Goal: Transaction & Acquisition: Purchase product/service

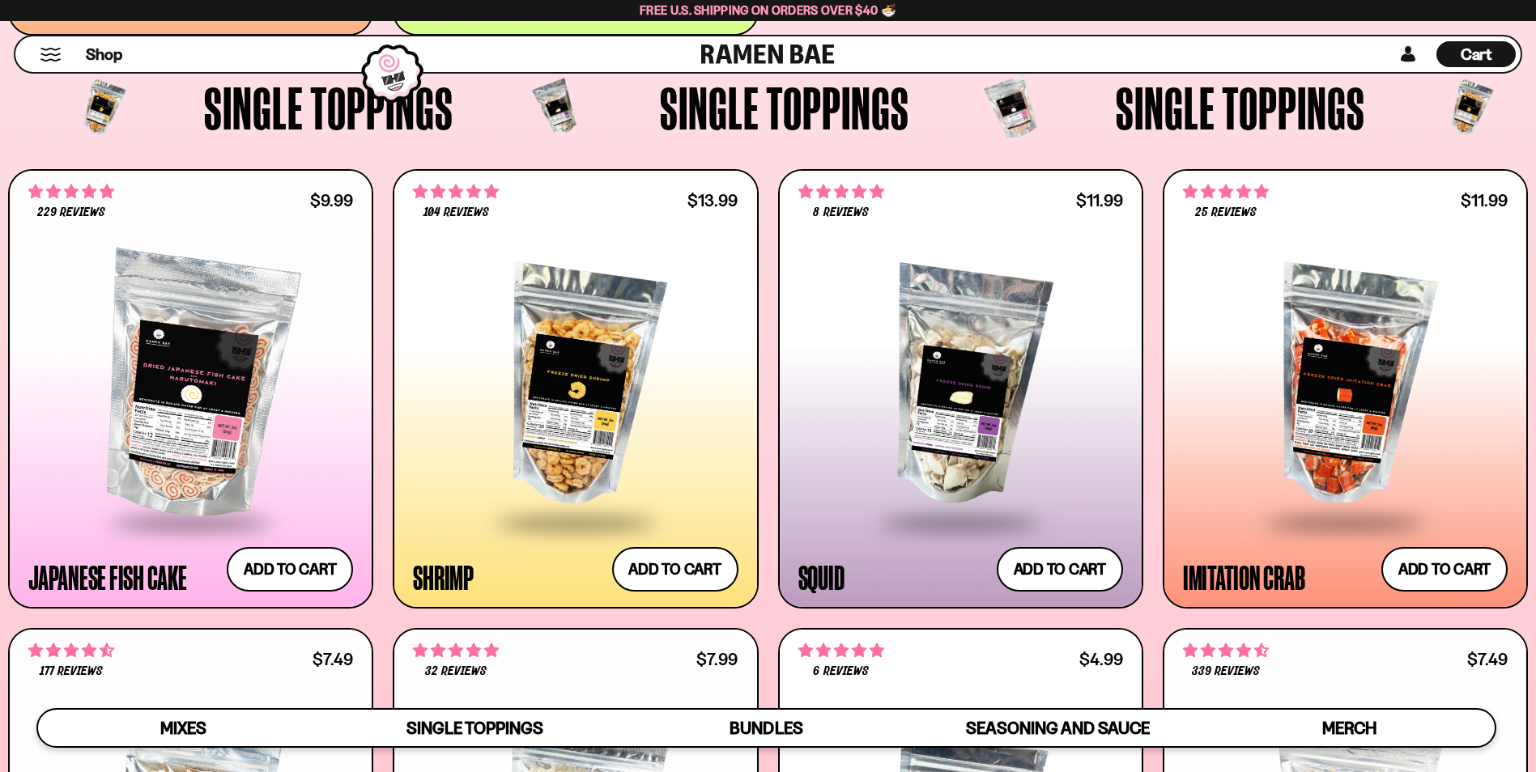
scroll to position [1350, 0]
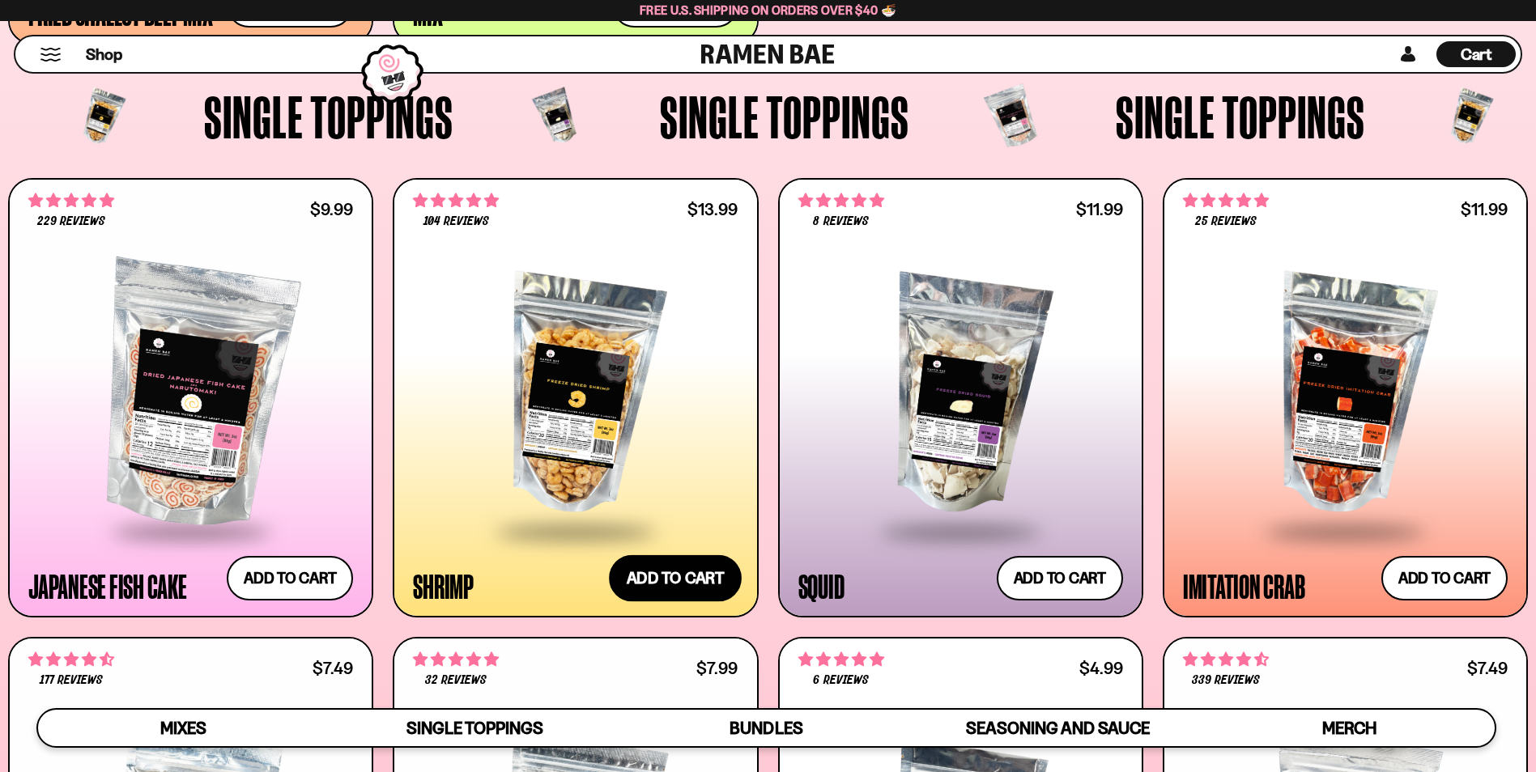
click at [705, 575] on button "Add to cart Add ― Regular price $13.99 Regular price Sale price $13.99 Unit pri…" at bounding box center [675, 578] width 133 height 47
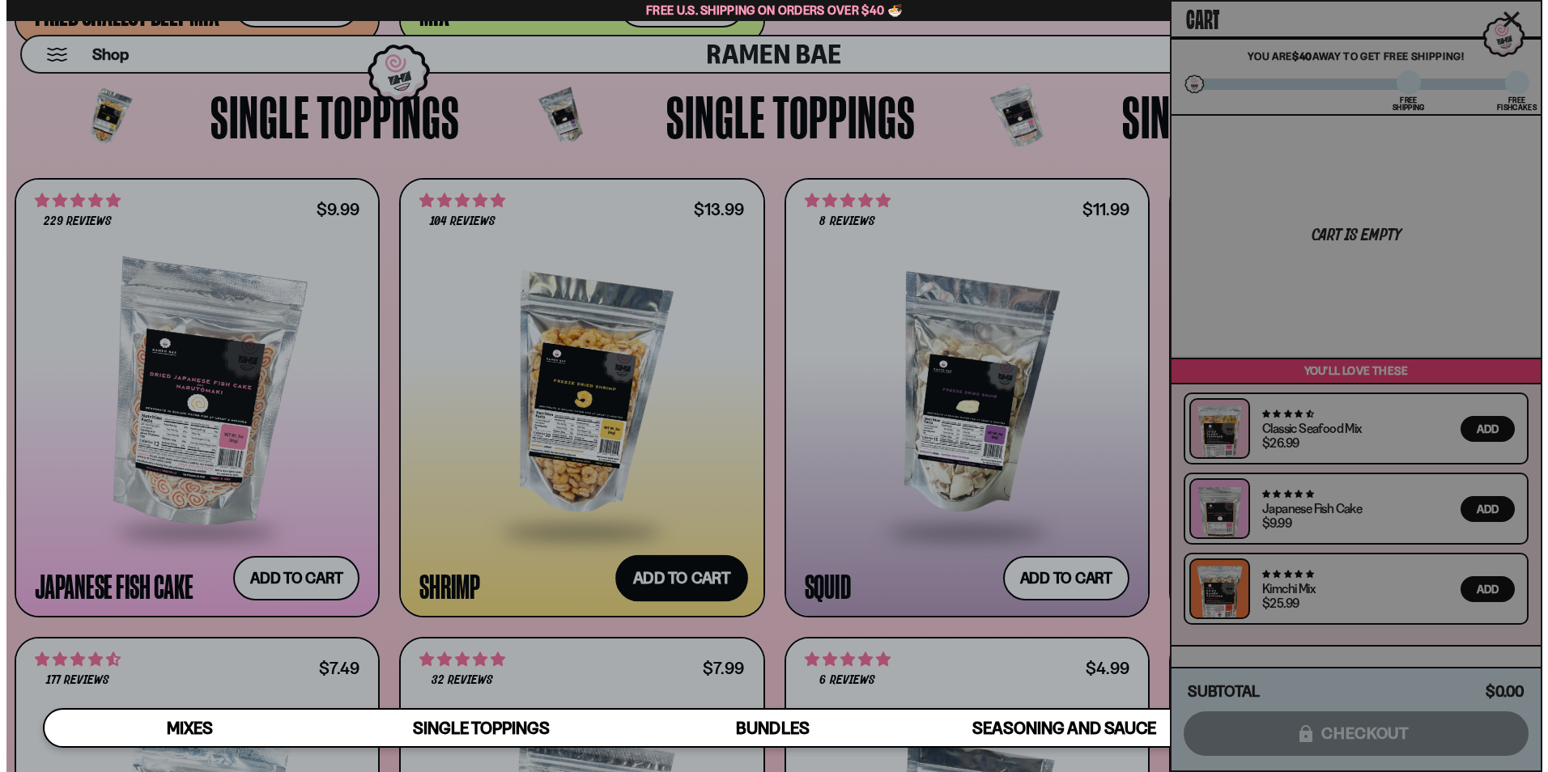
scroll to position [291, 0]
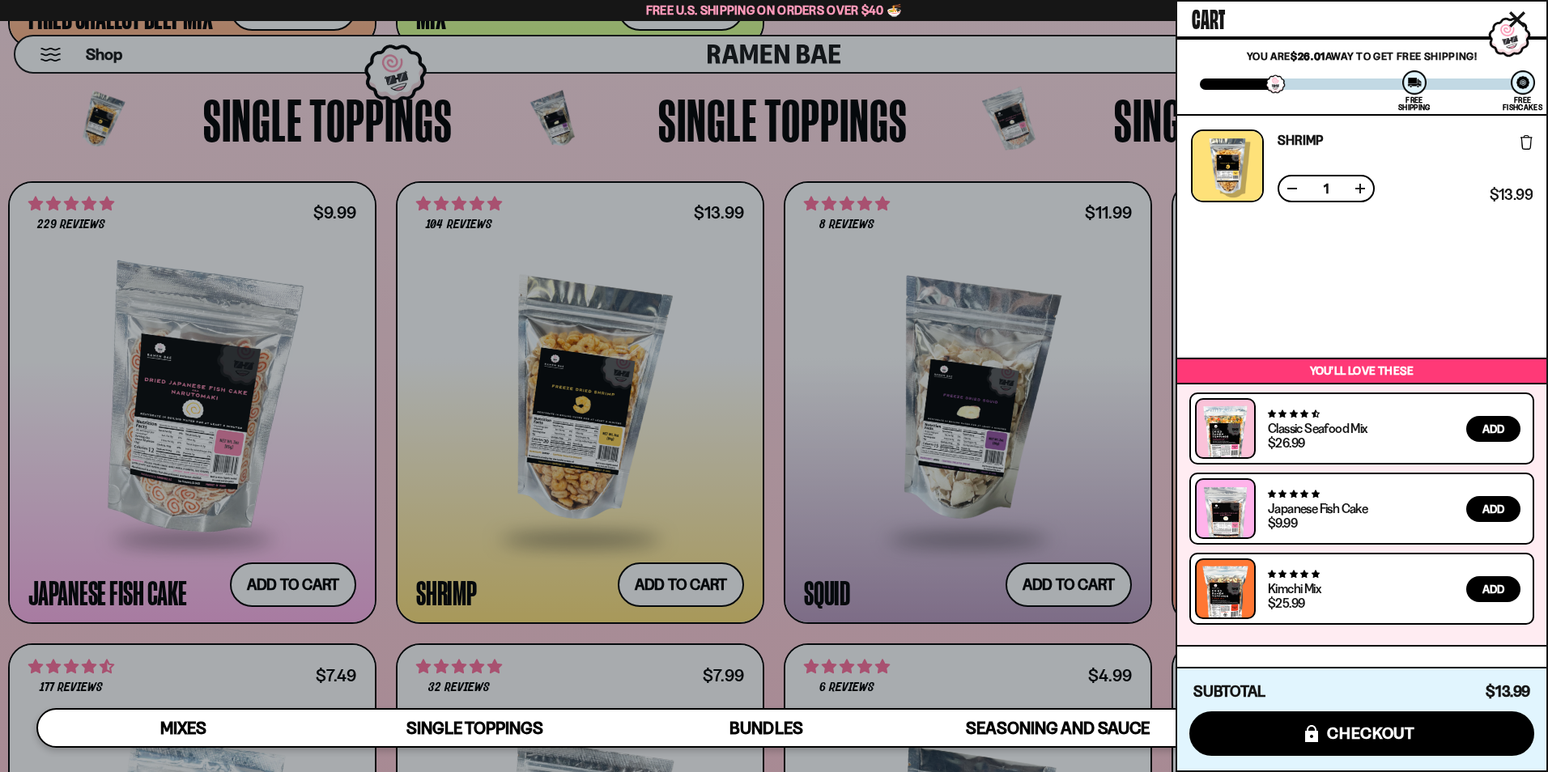
click at [955, 153] on div at bounding box center [774, 386] width 1548 height 772
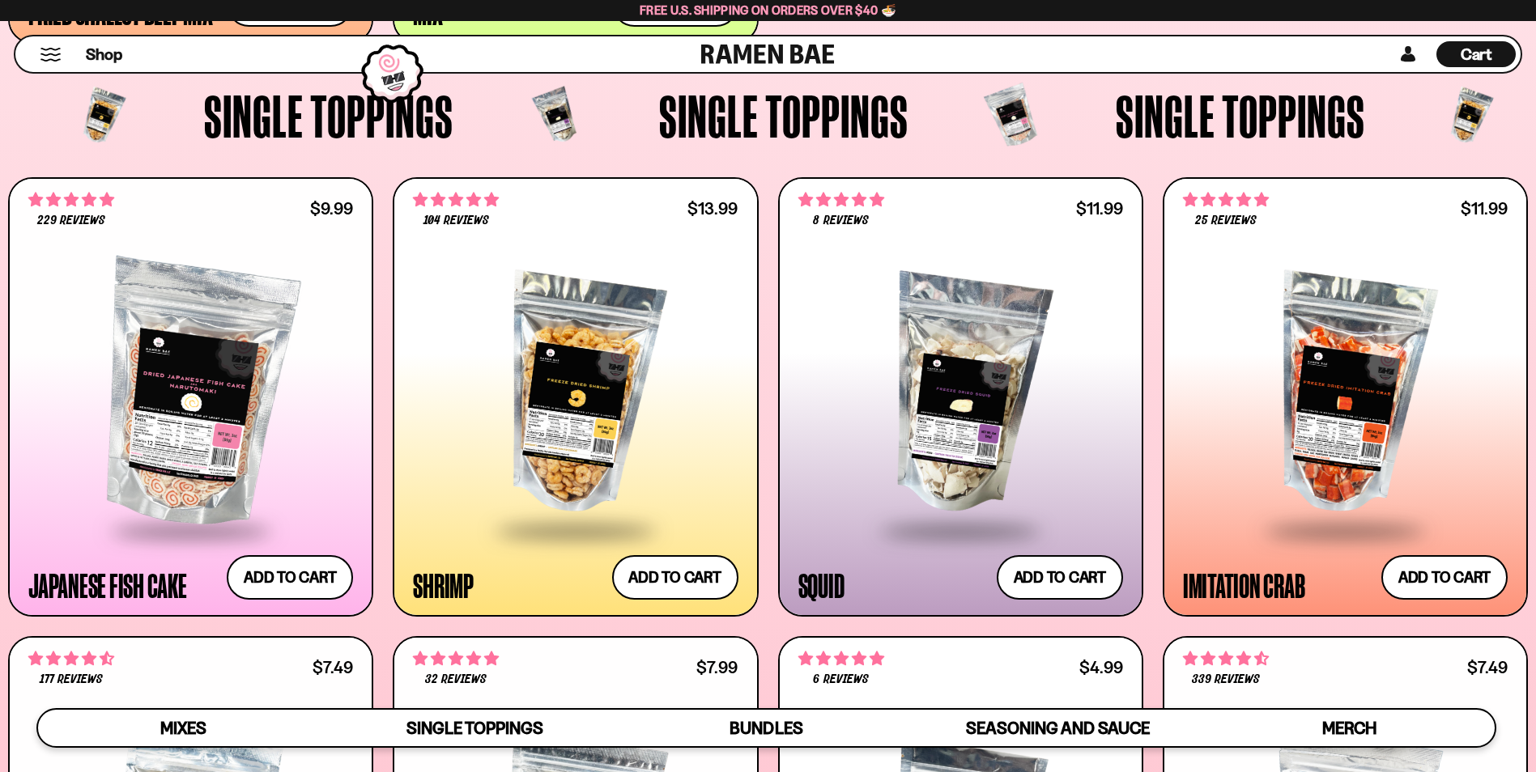
scroll to position [290, 0]
click at [1449, 580] on button "Add to cart Add ― Regular price $11.99 Regular price Sale price $11.99 Unit pri…" at bounding box center [1444, 577] width 133 height 47
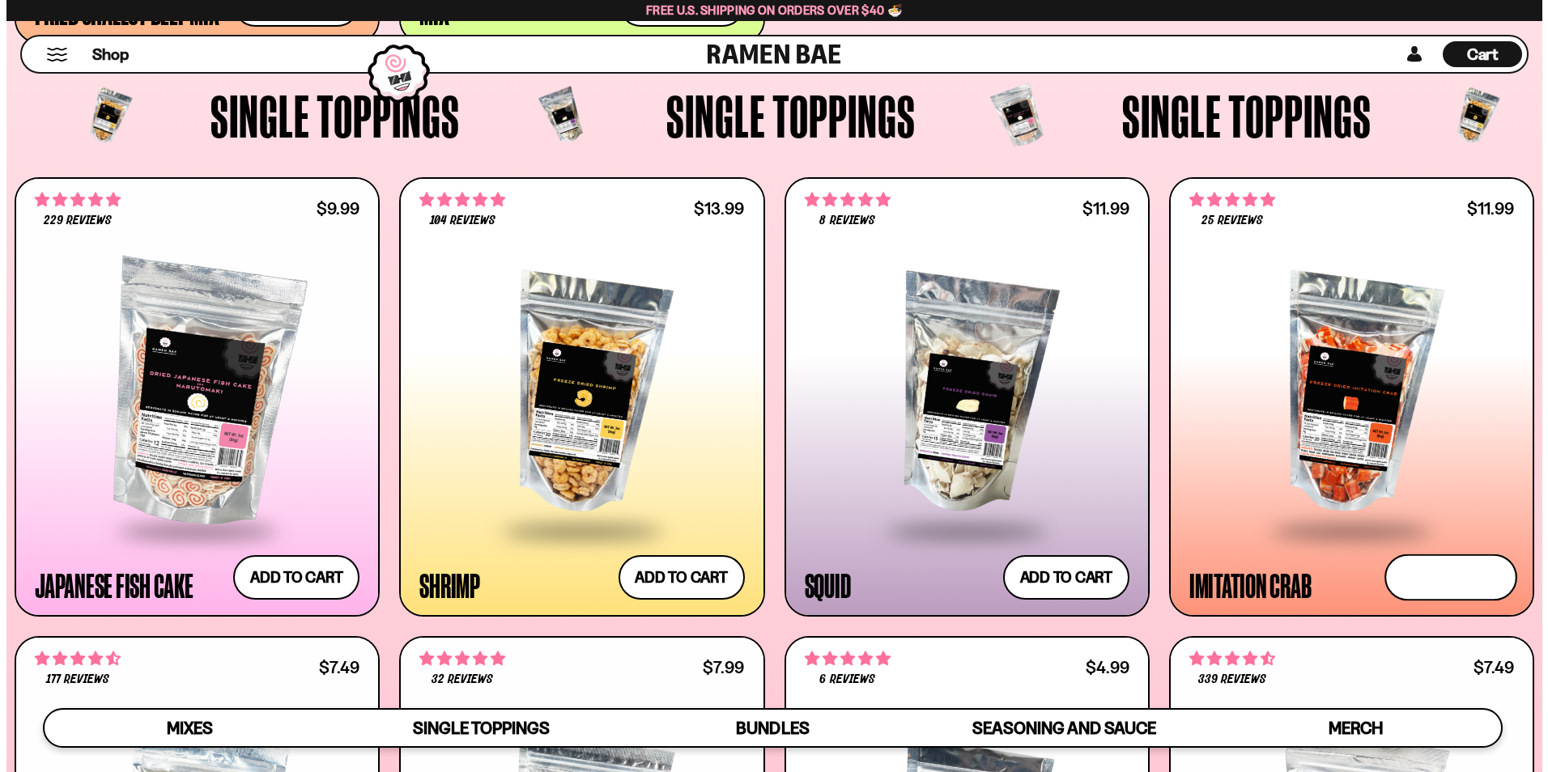
scroll to position [291, 0]
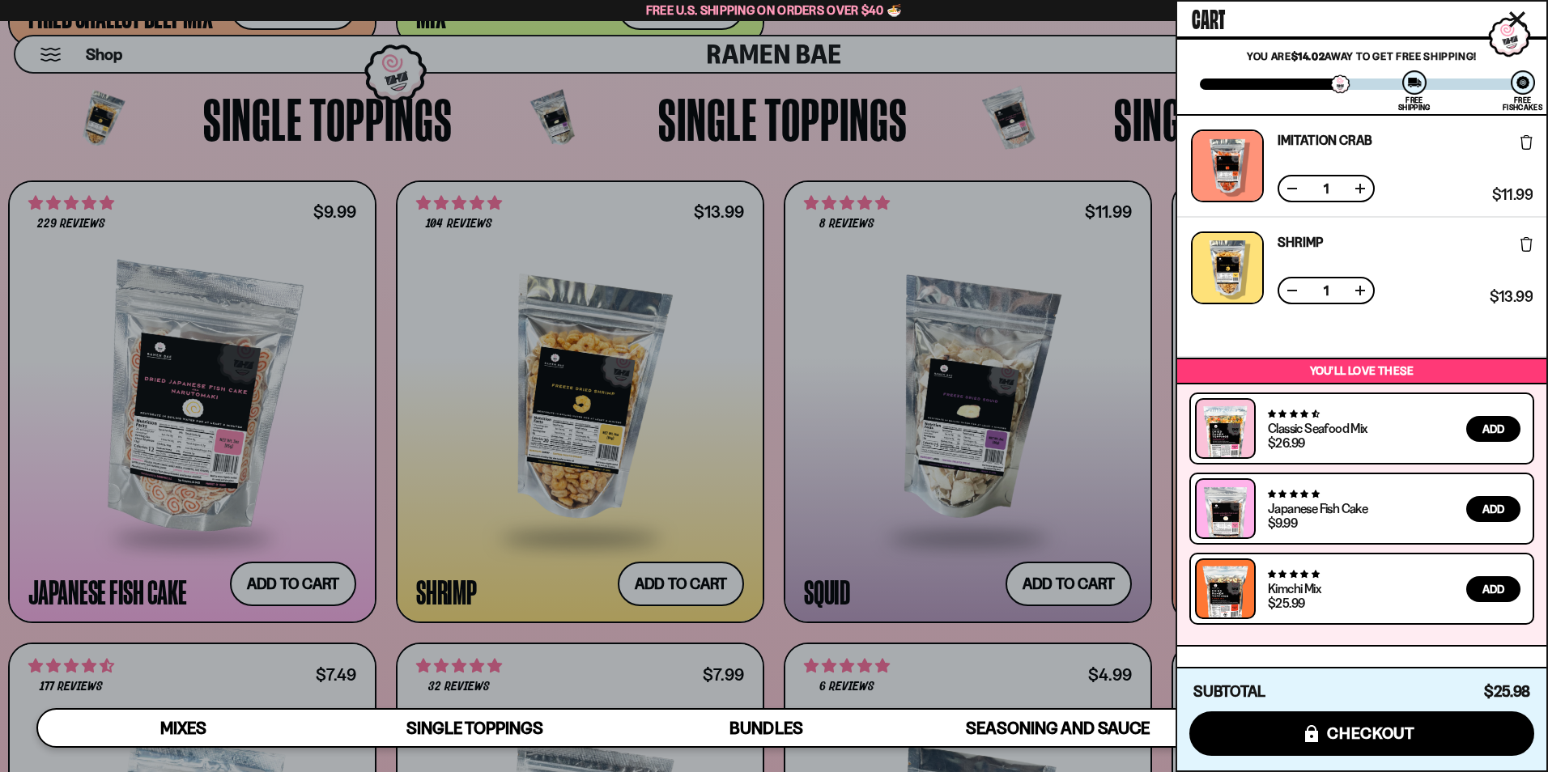
click at [935, 140] on div at bounding box center [774, 386] width 1548 height 772
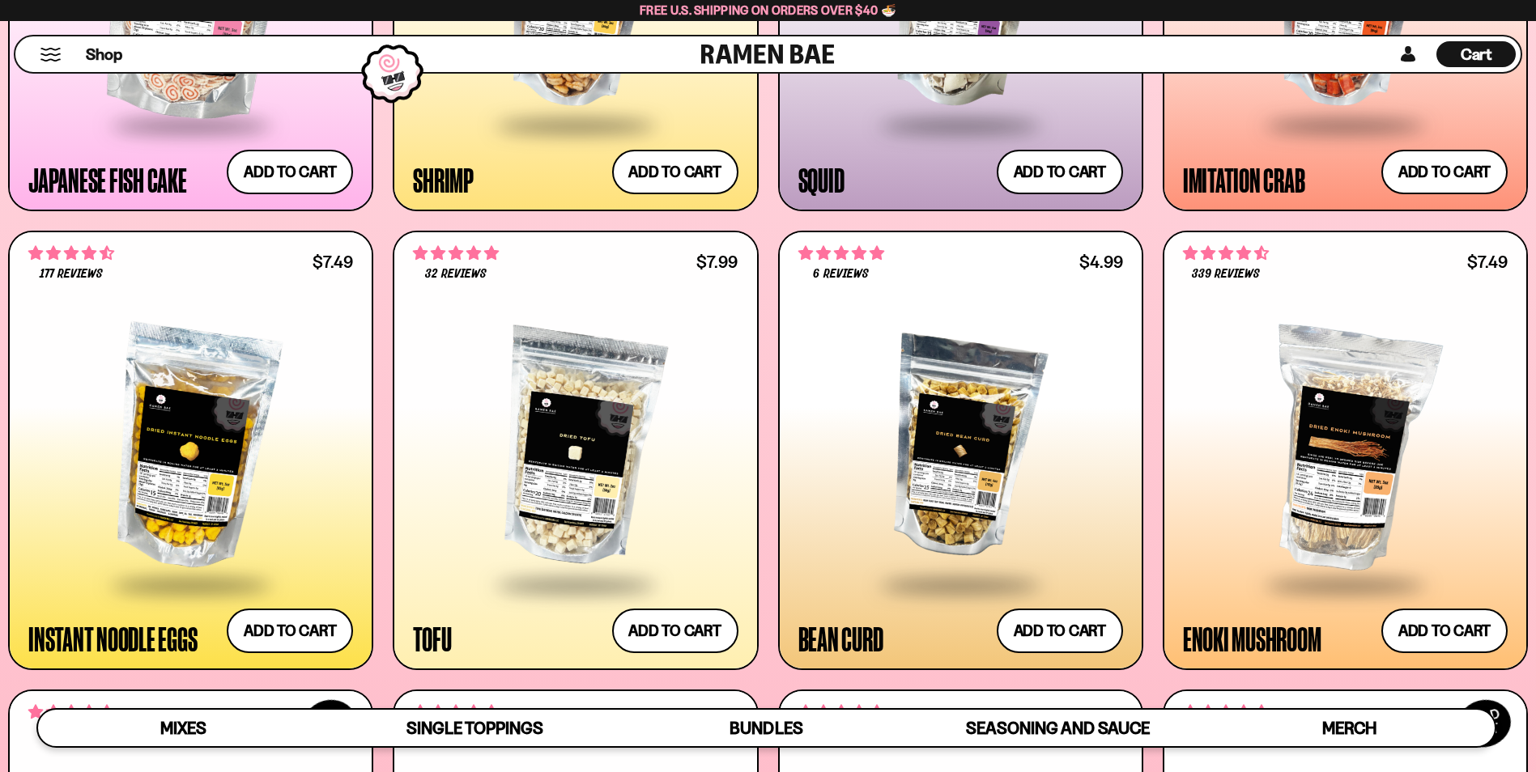
scroll to position [1838, 0]
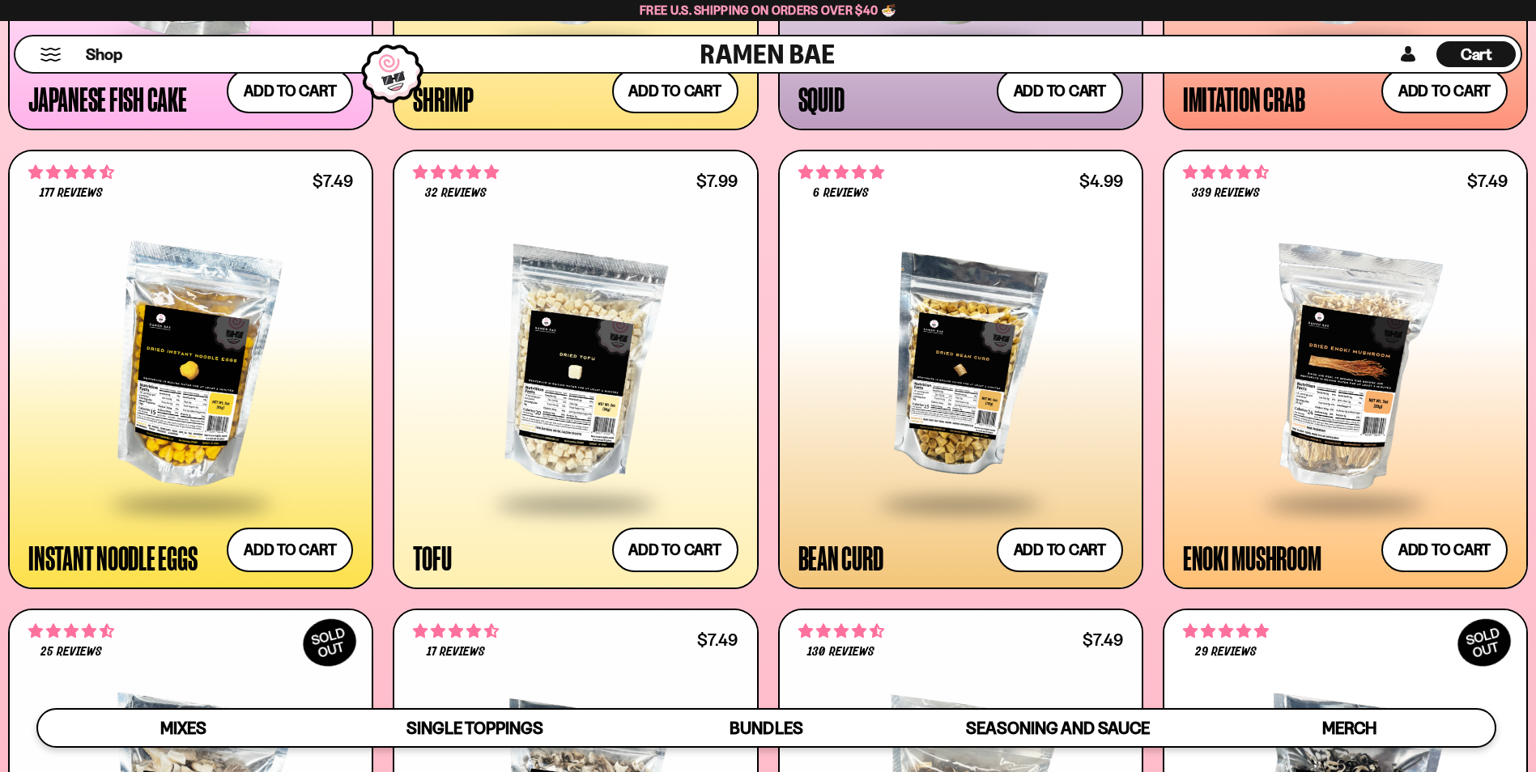
click at [954, 353] on div at bounding box center [960, 368] width 325 height 268
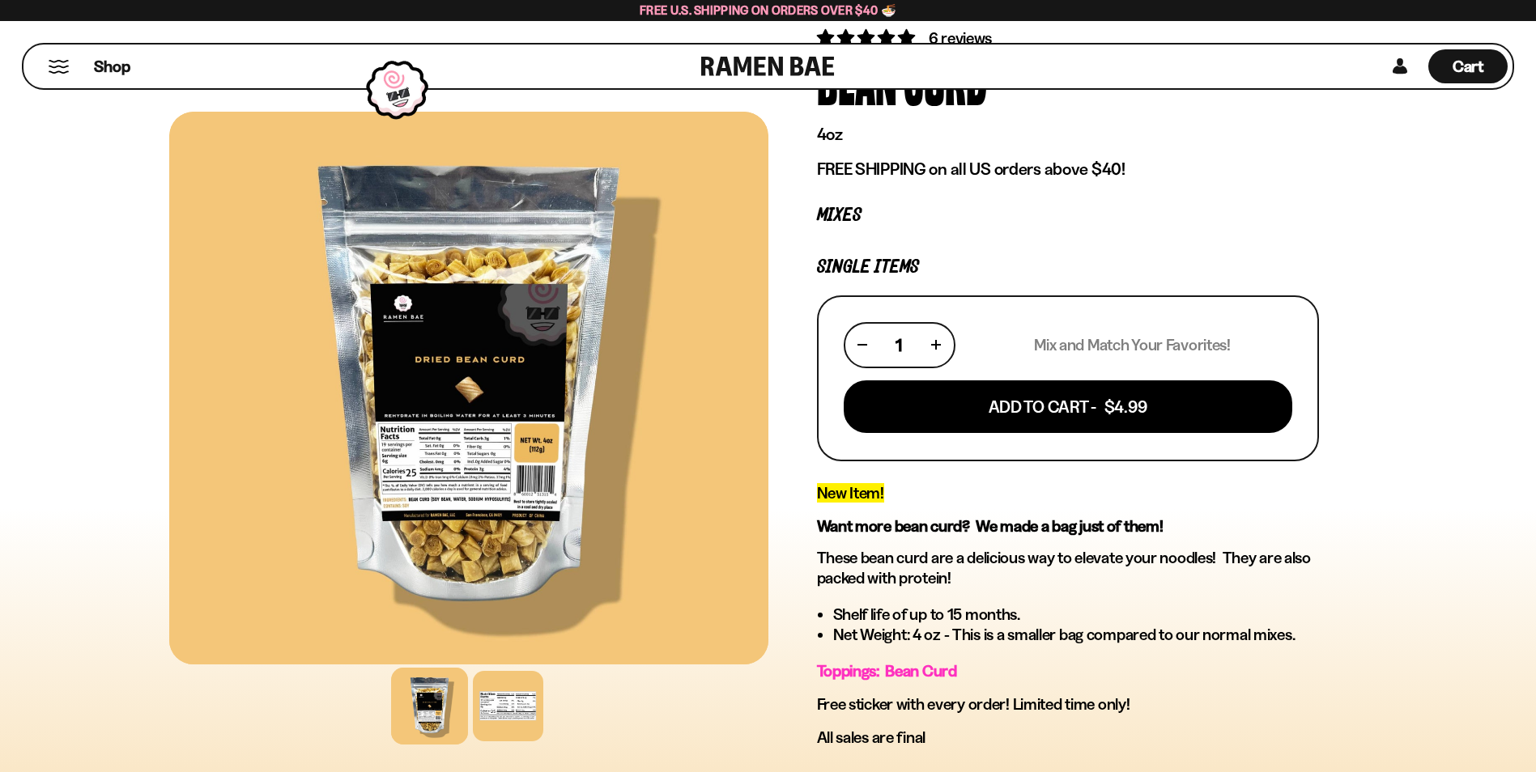
scroll to position [162, 0]
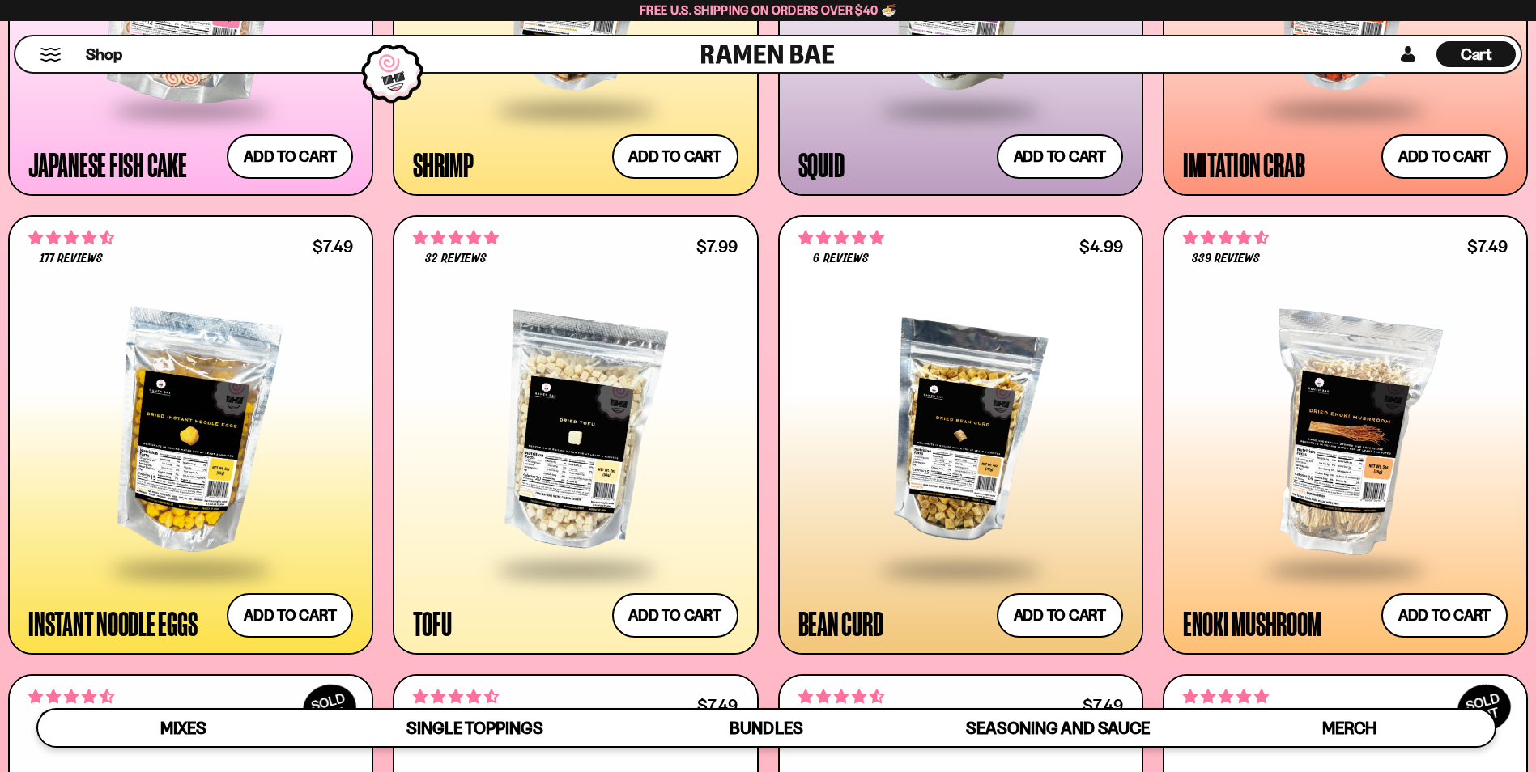
scroll to position [2081, 0]
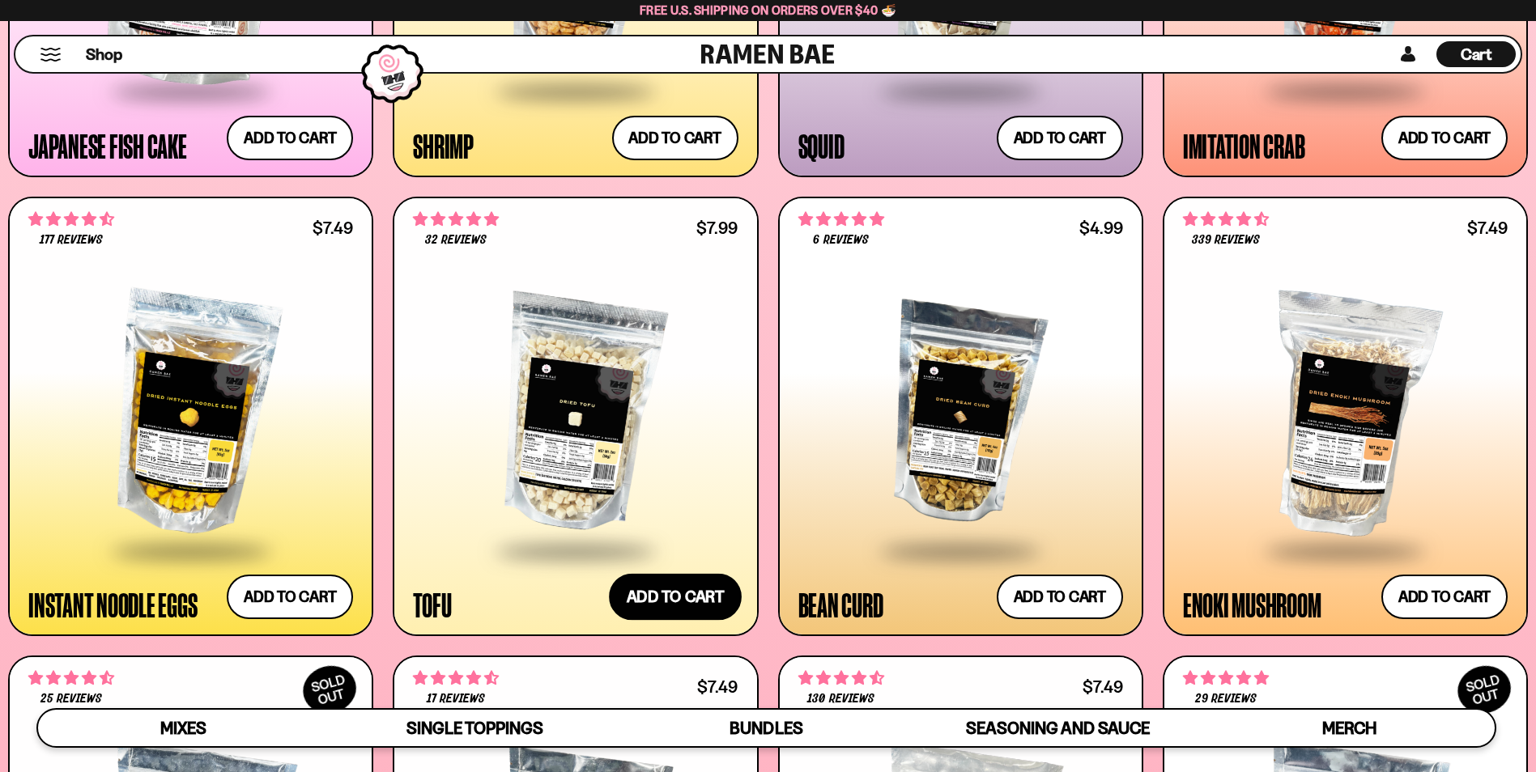
click at [701, 601] on button "Add to cart Add ― Regular price $7.99 Regular price Sale price $7.99 Unit price…" at bounding box center [675, 596] width 133 height 47
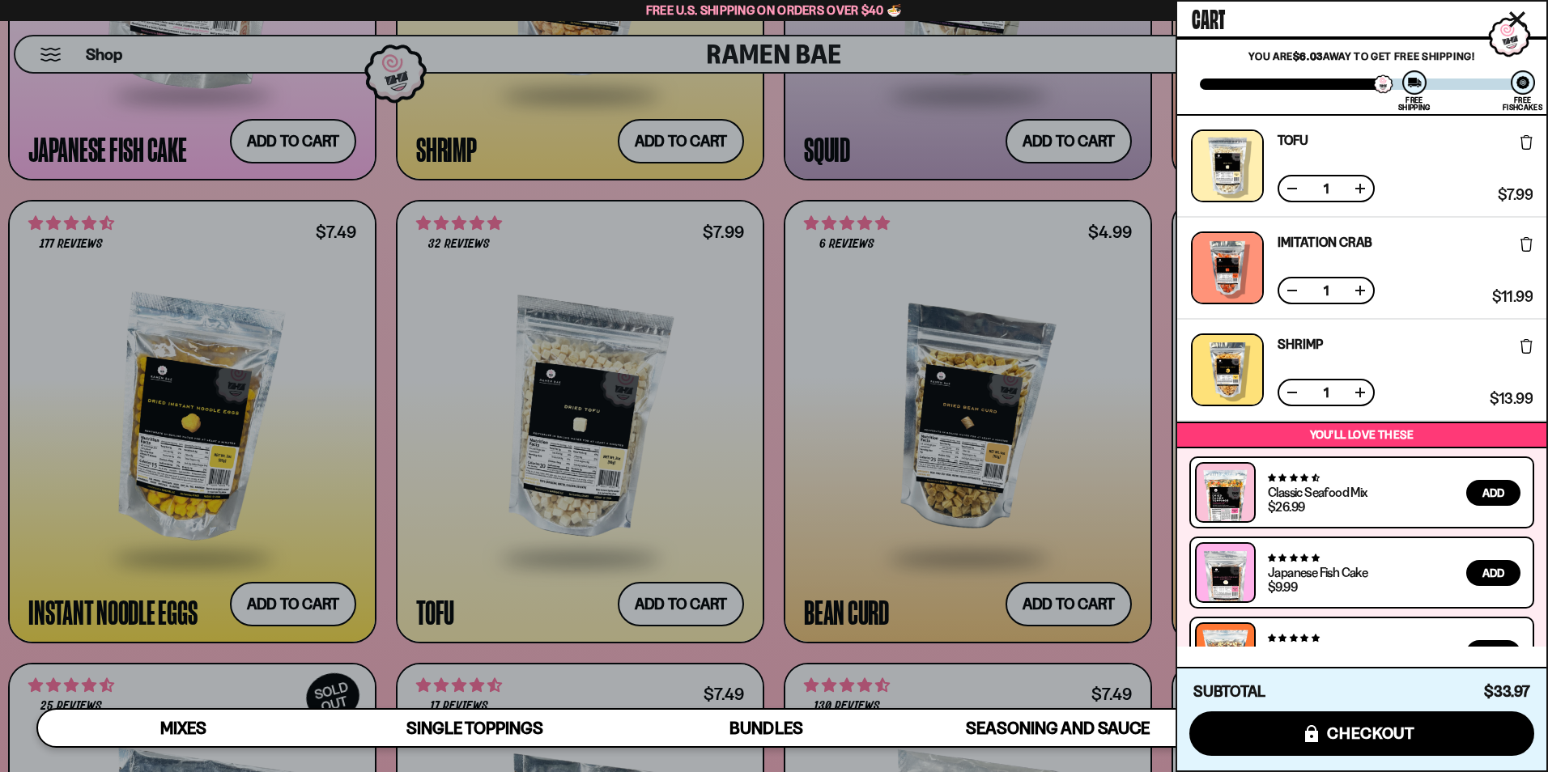
scroll to position [64, 0]
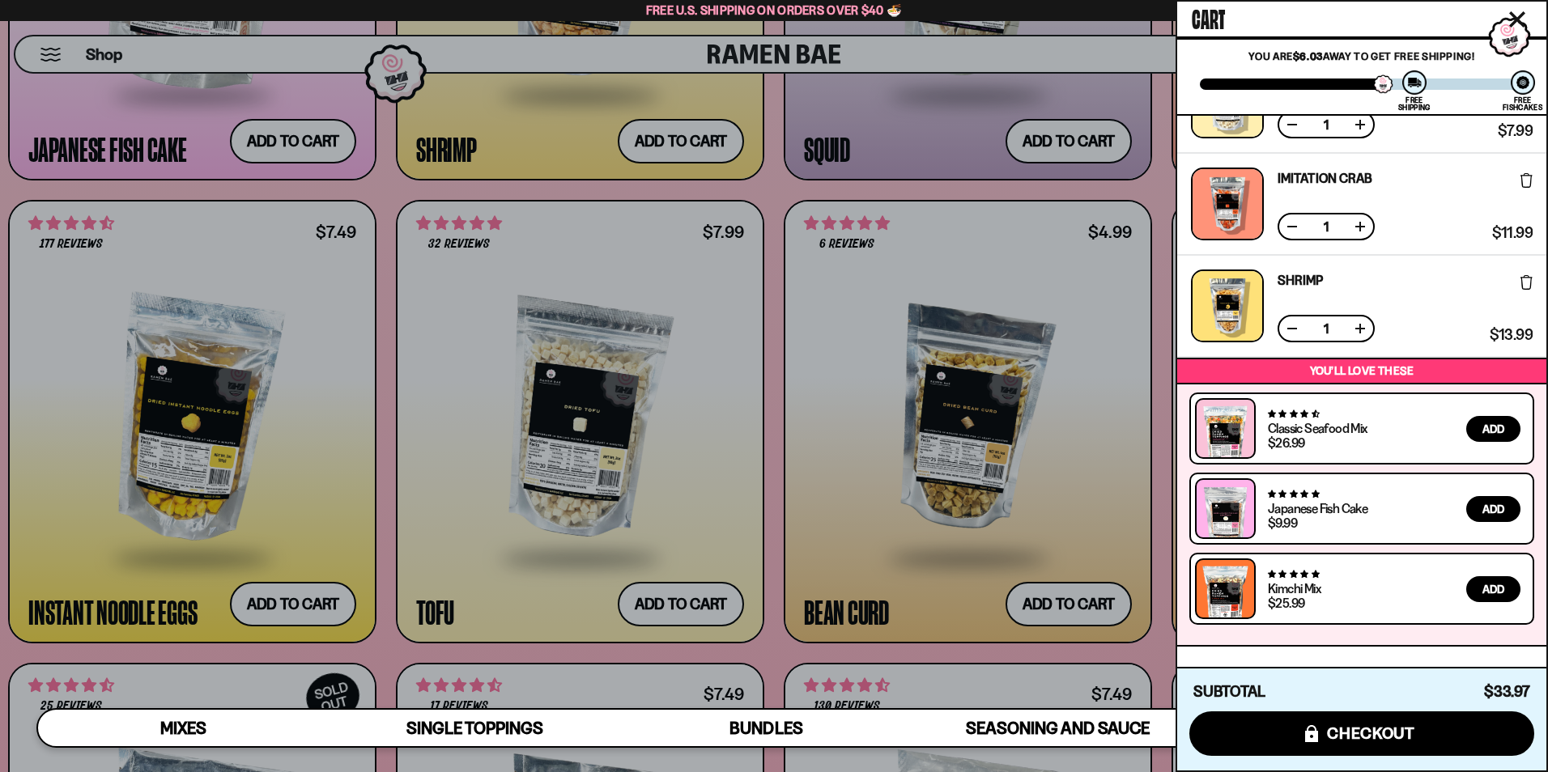
click at [776, 172] on div at bounding box center [774, 386] width 1548 height 772
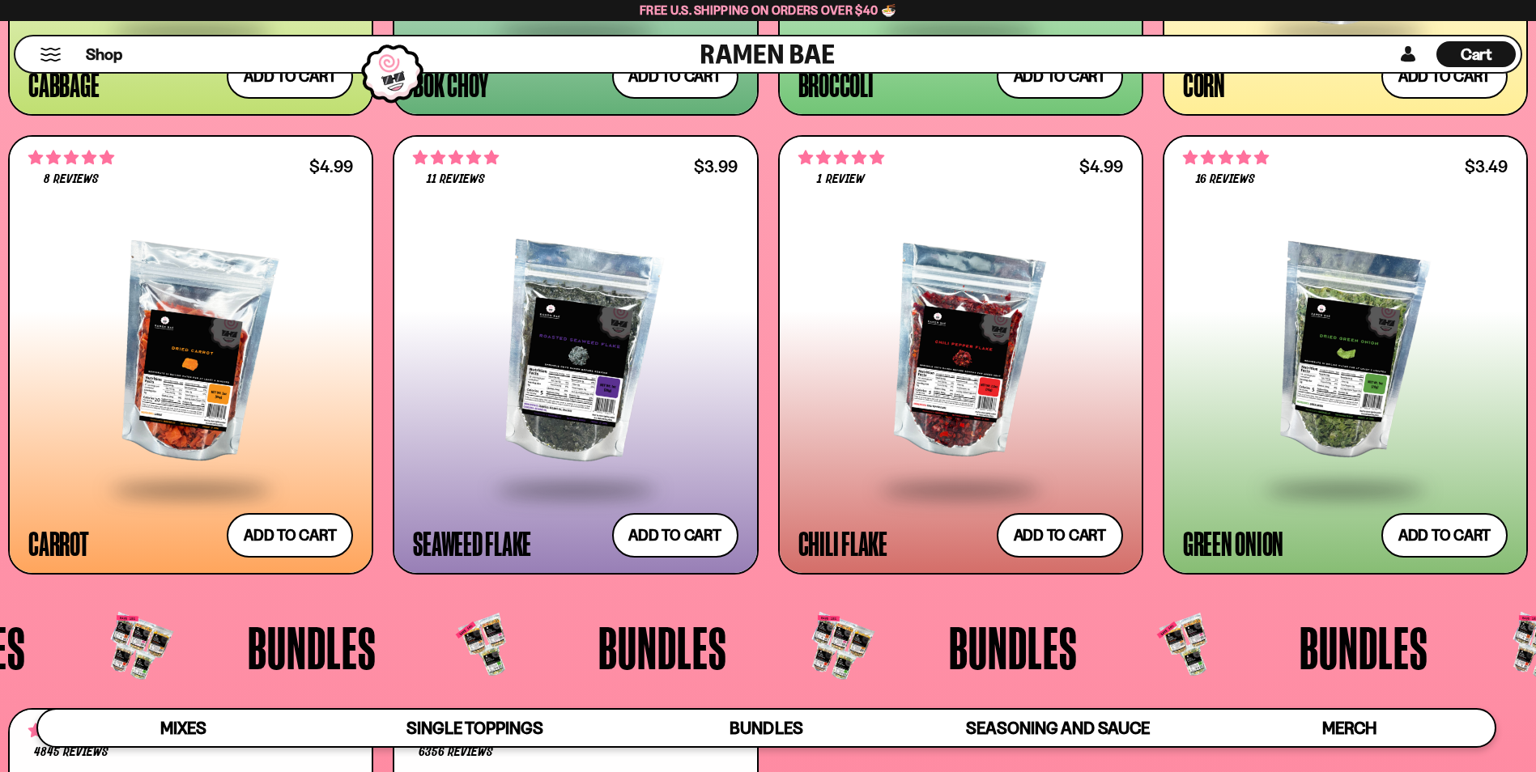
scroll to position [3538, 0]
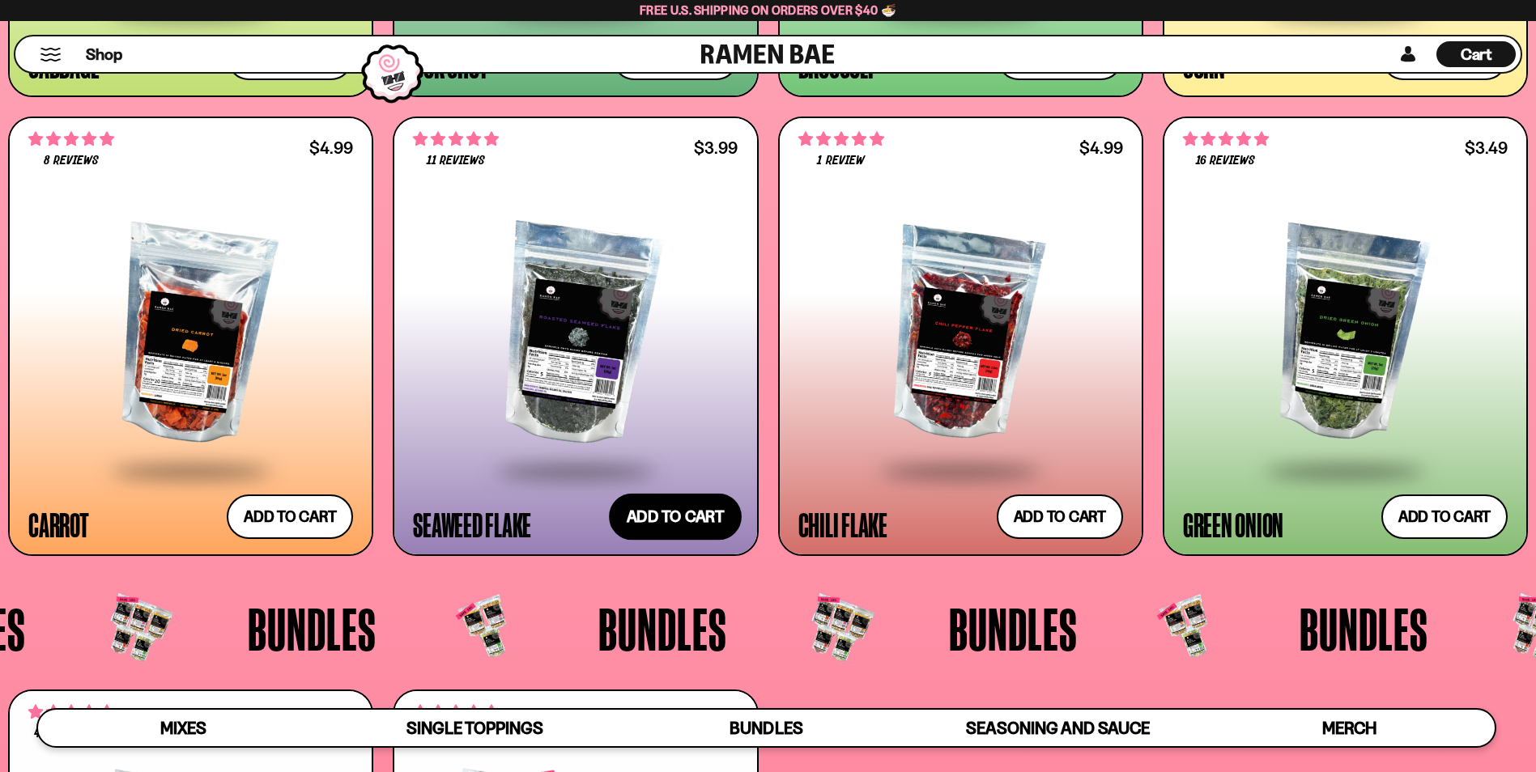
click at [693, 517] on button "Add to cart Add ― Regular price $3.99 Regular price Sale price $3.99 Unit price…" at bounding box center [675, 517] width 133 height 47
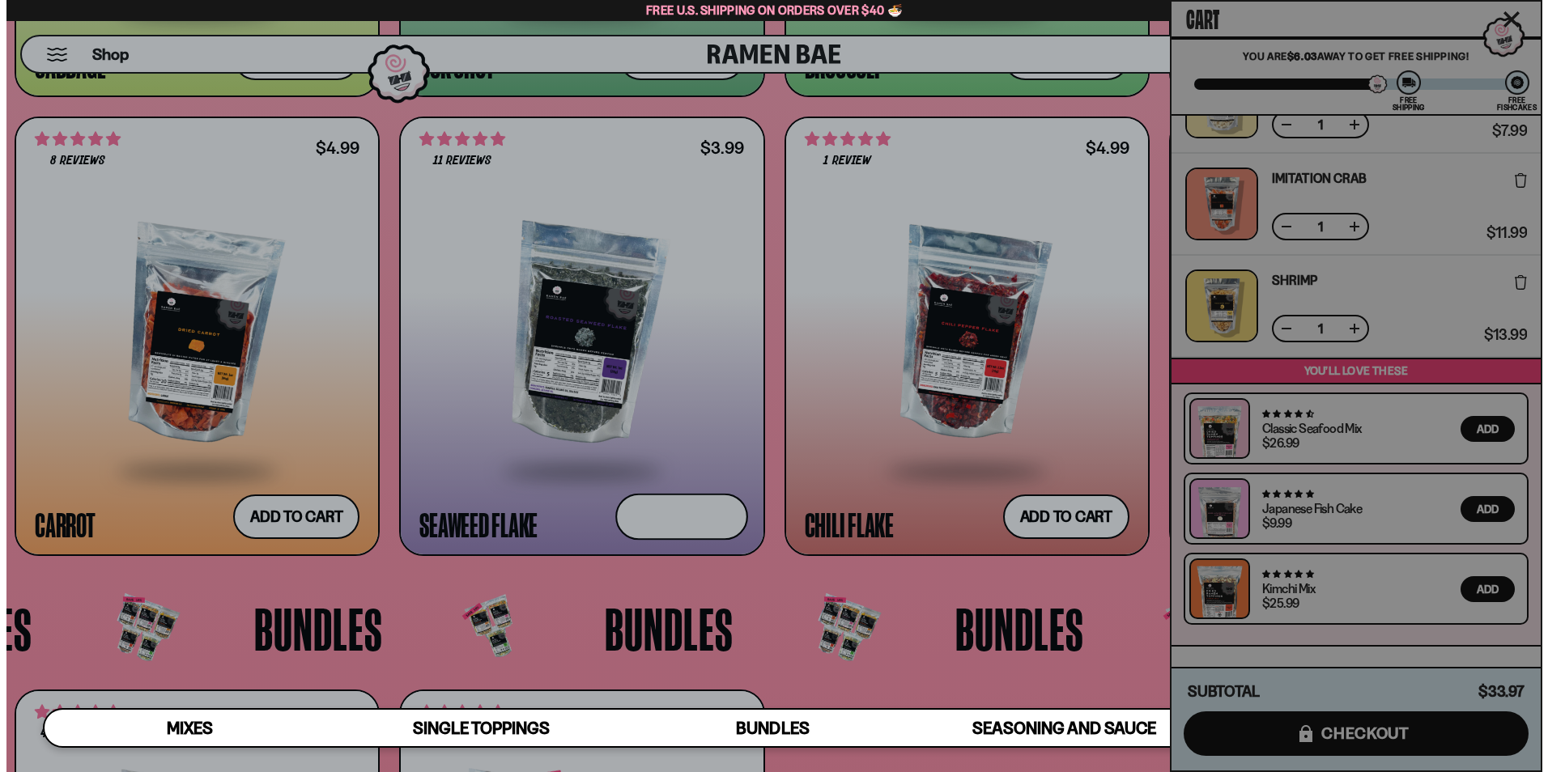
scroll to position [3559, 0]
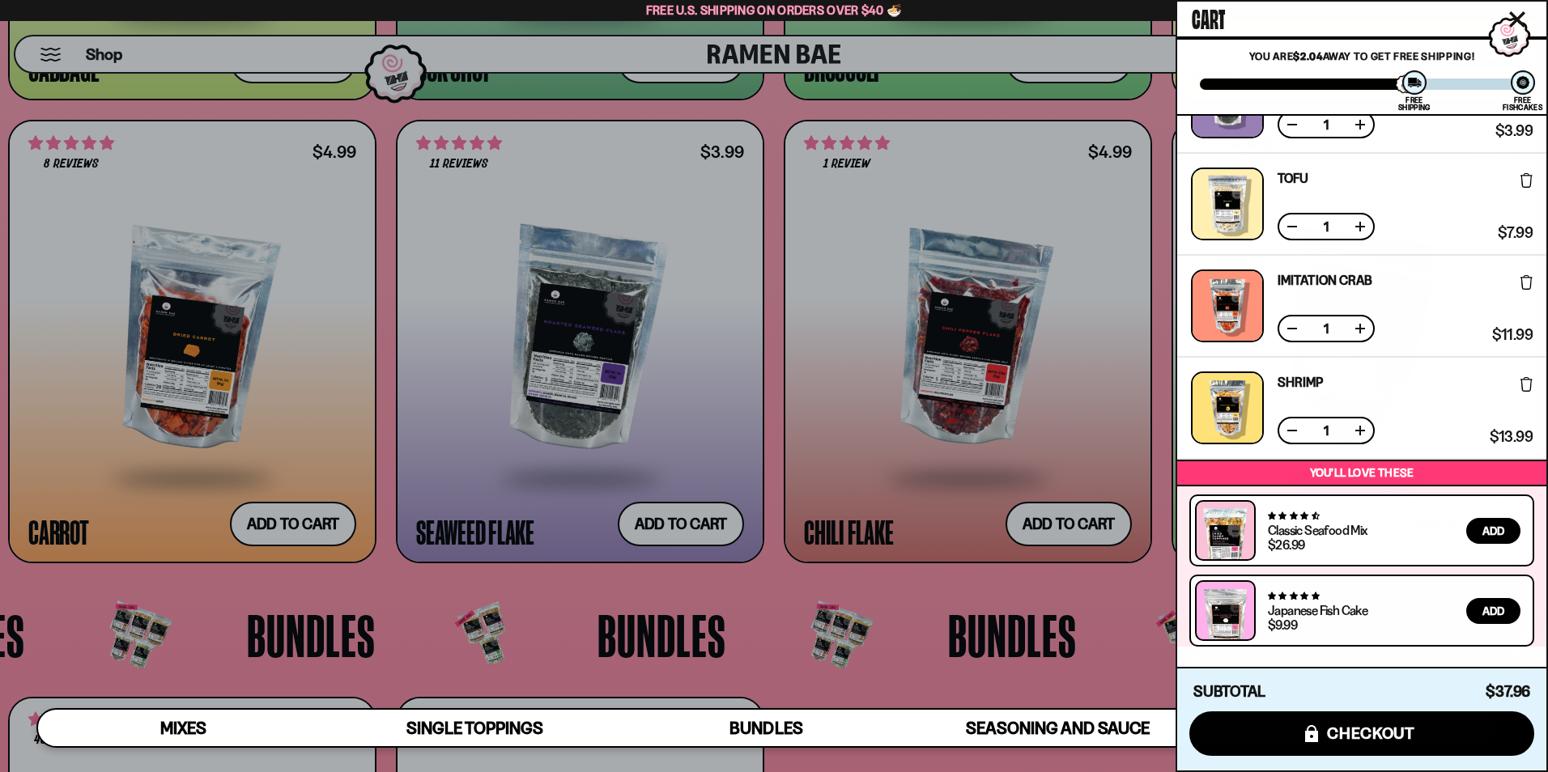
click at [905, 584] on div at bounding box center [774, 386] width 1548 height 772
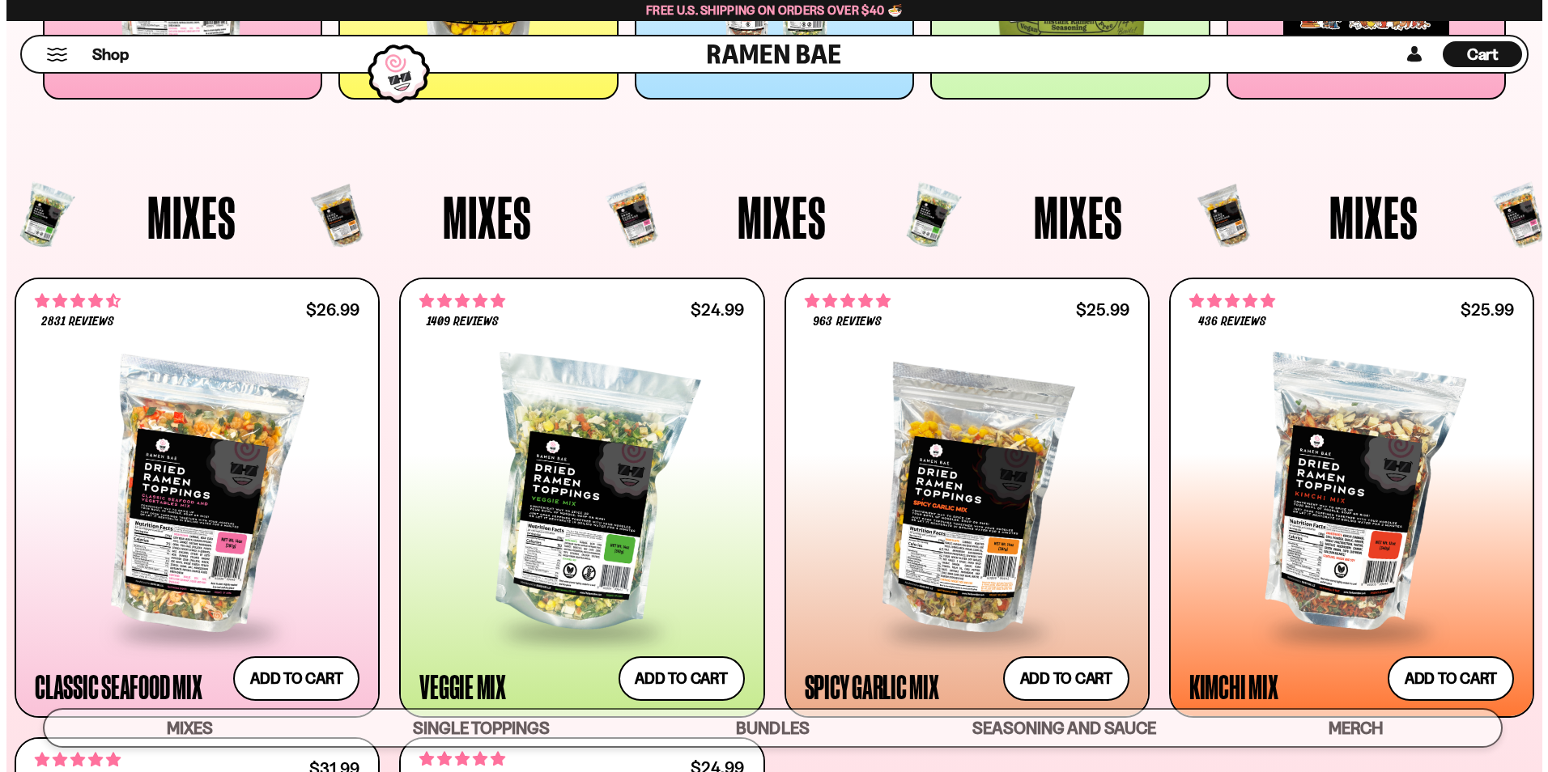
scroll to position [300, 0]
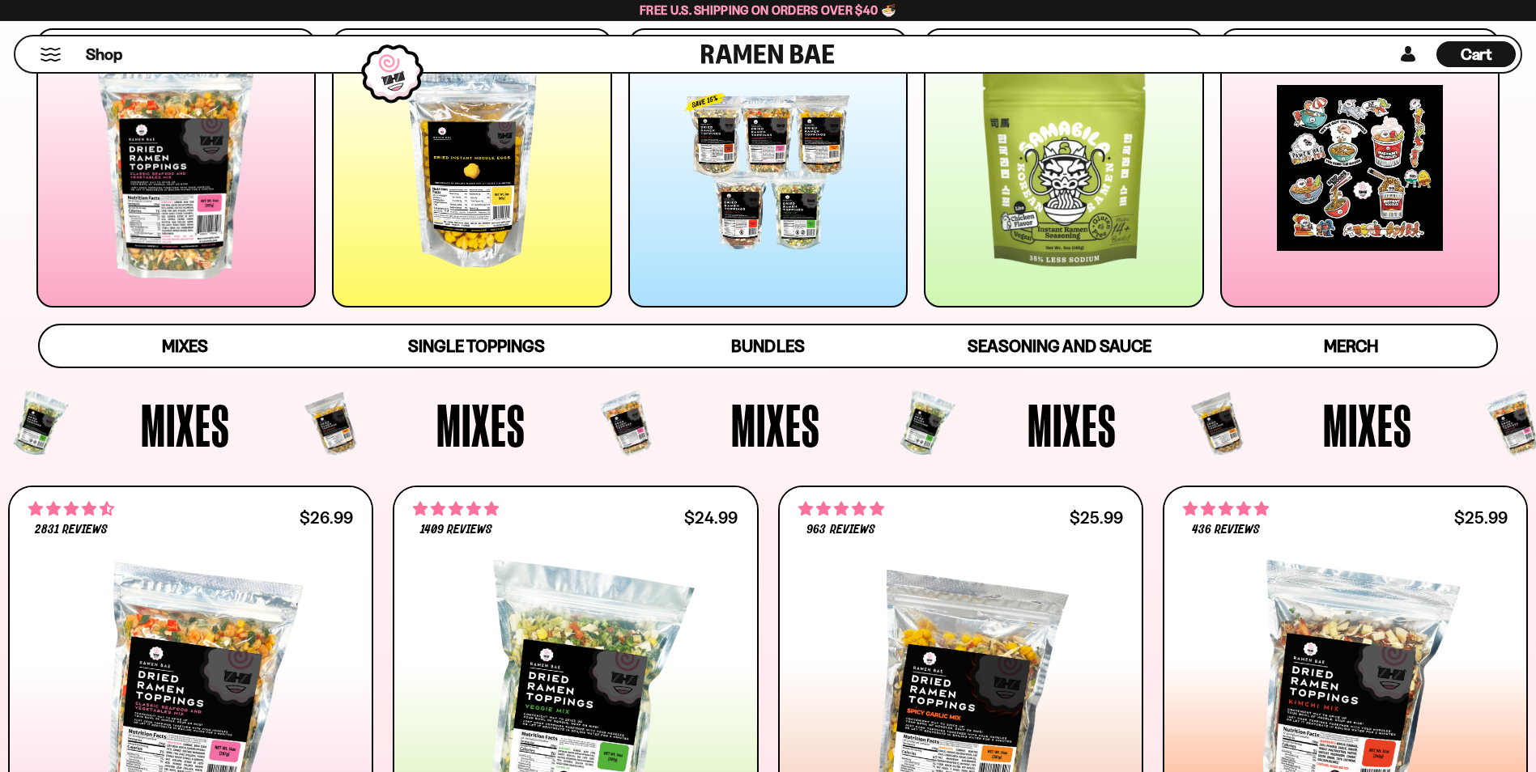
click at [1484, 53] on span "Cart" at bounding box center [1477, 54] width 32 height 19
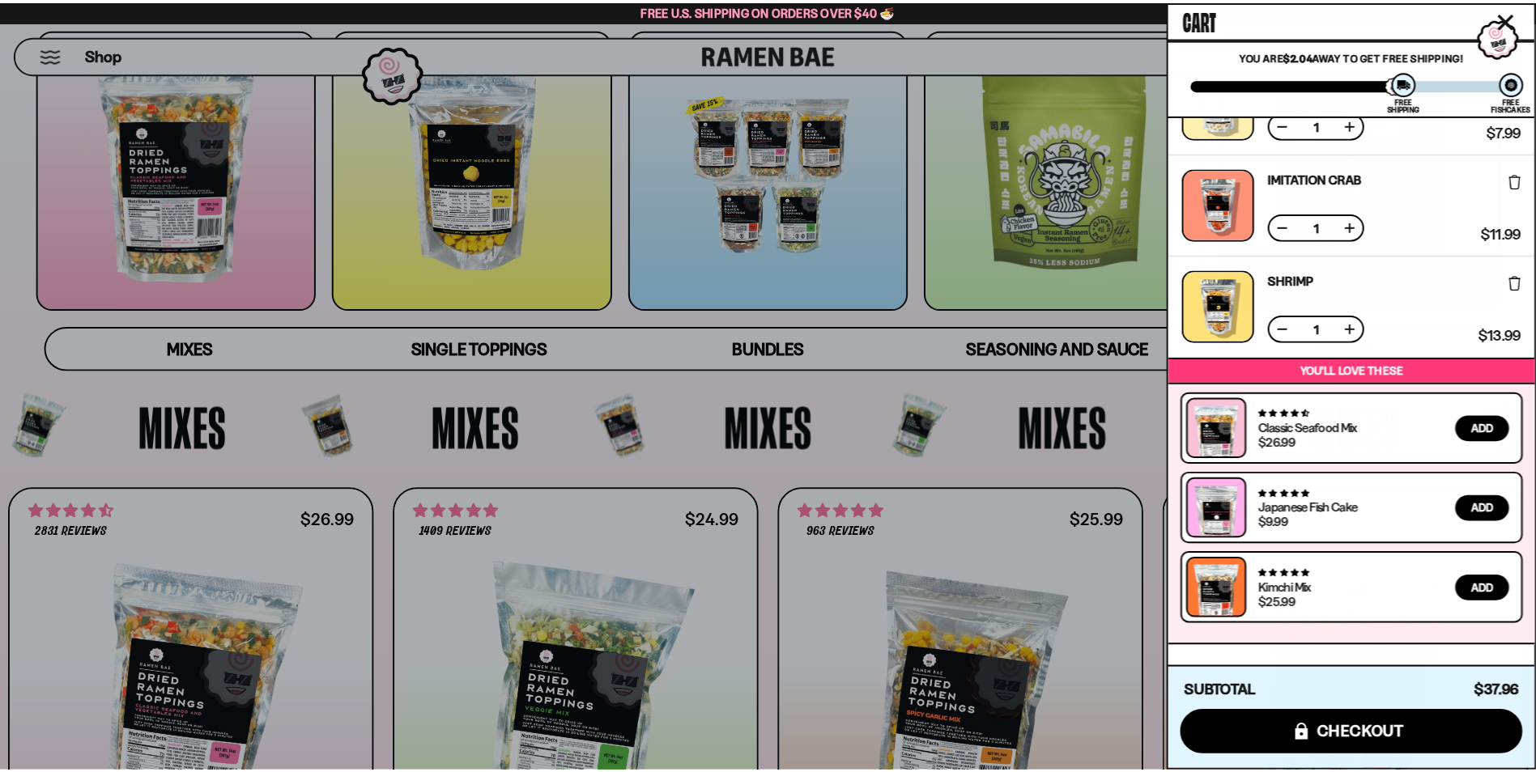
scroll to position [0, 0]
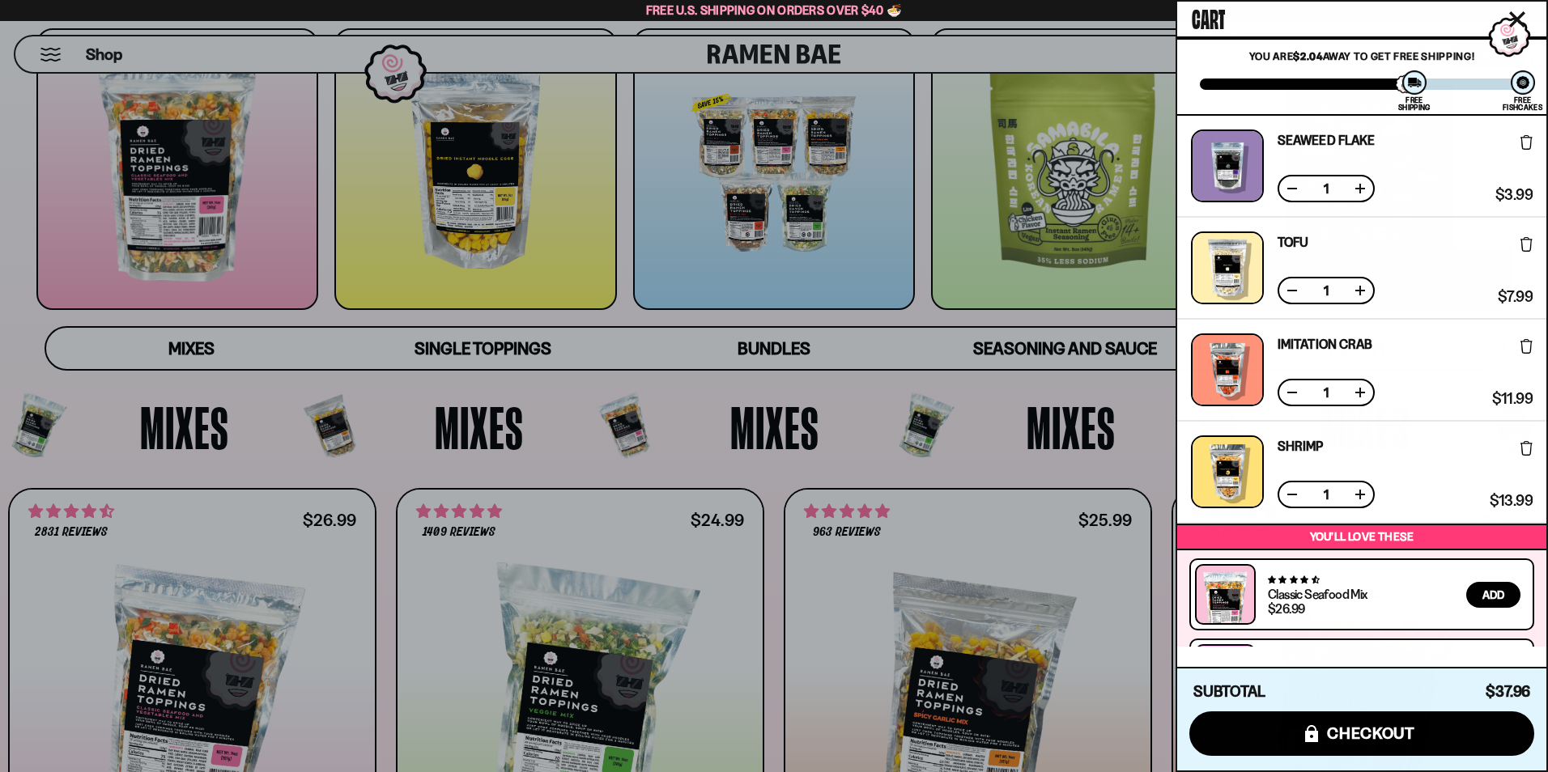
click at [659, 385] on div at bounding box center [774, 386] width 1548 height 772
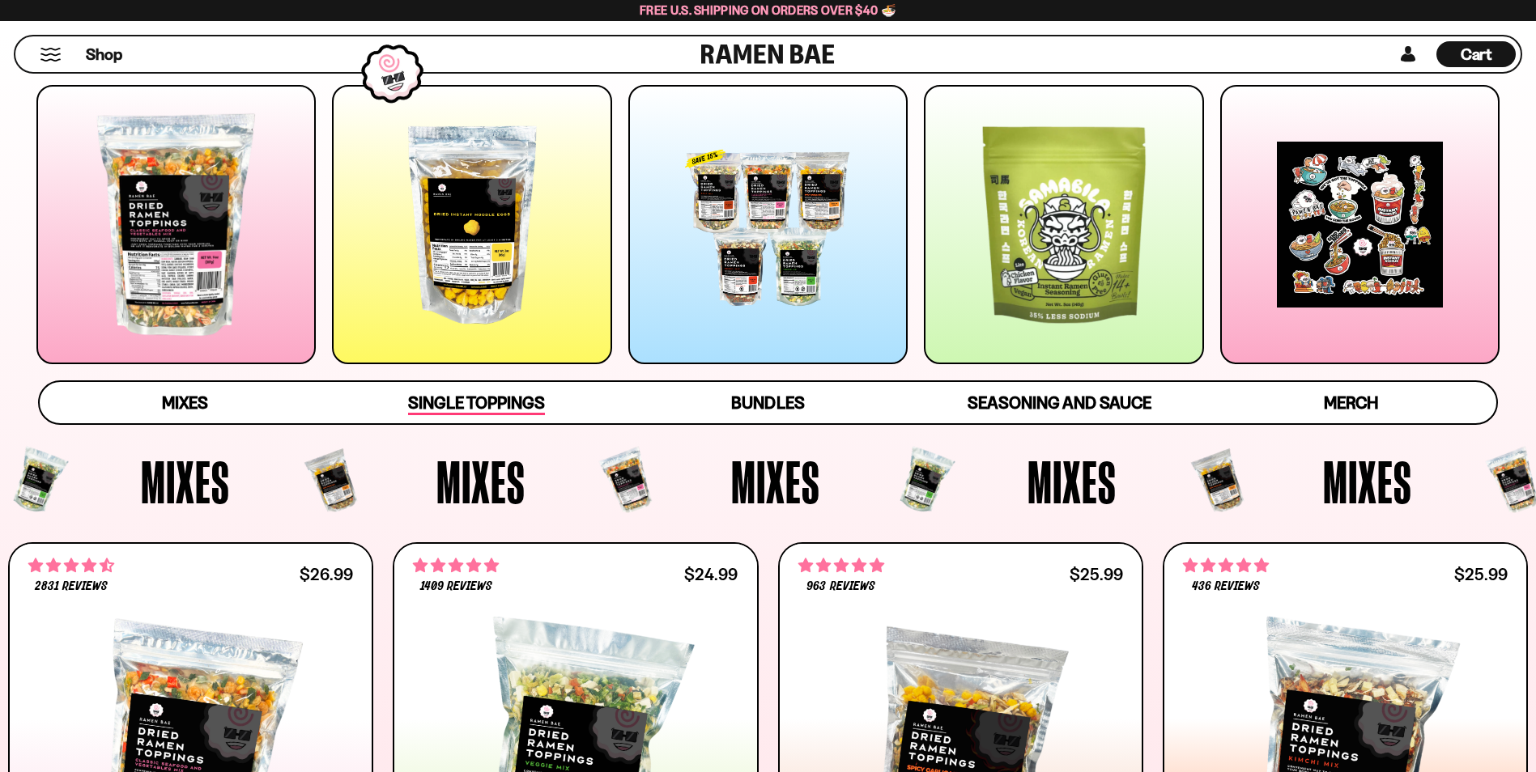
click at [501, 410] on span "Single Toppings" at bounding box center [476, 404] width 137 height 23
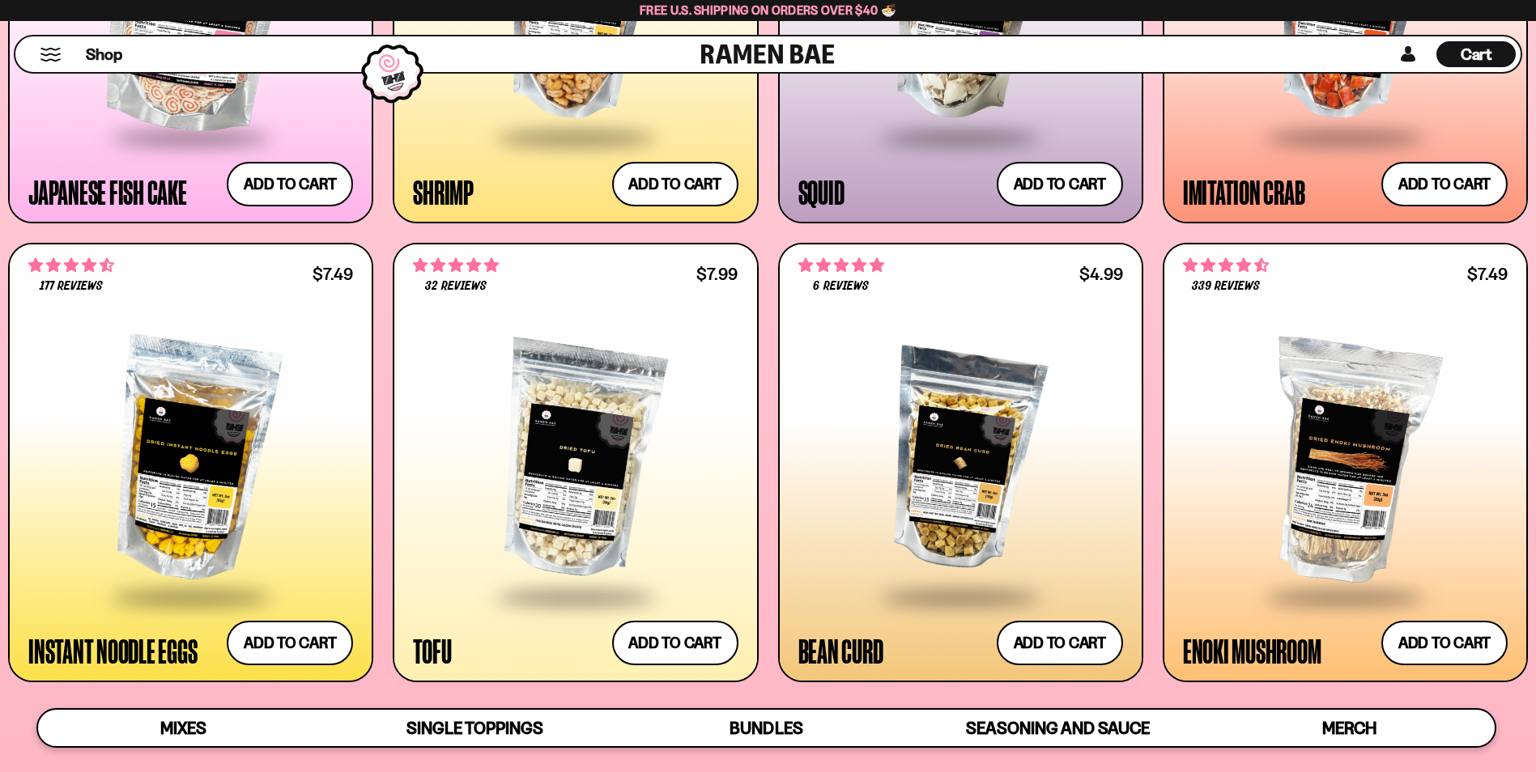
scroll to position [2045, 0]
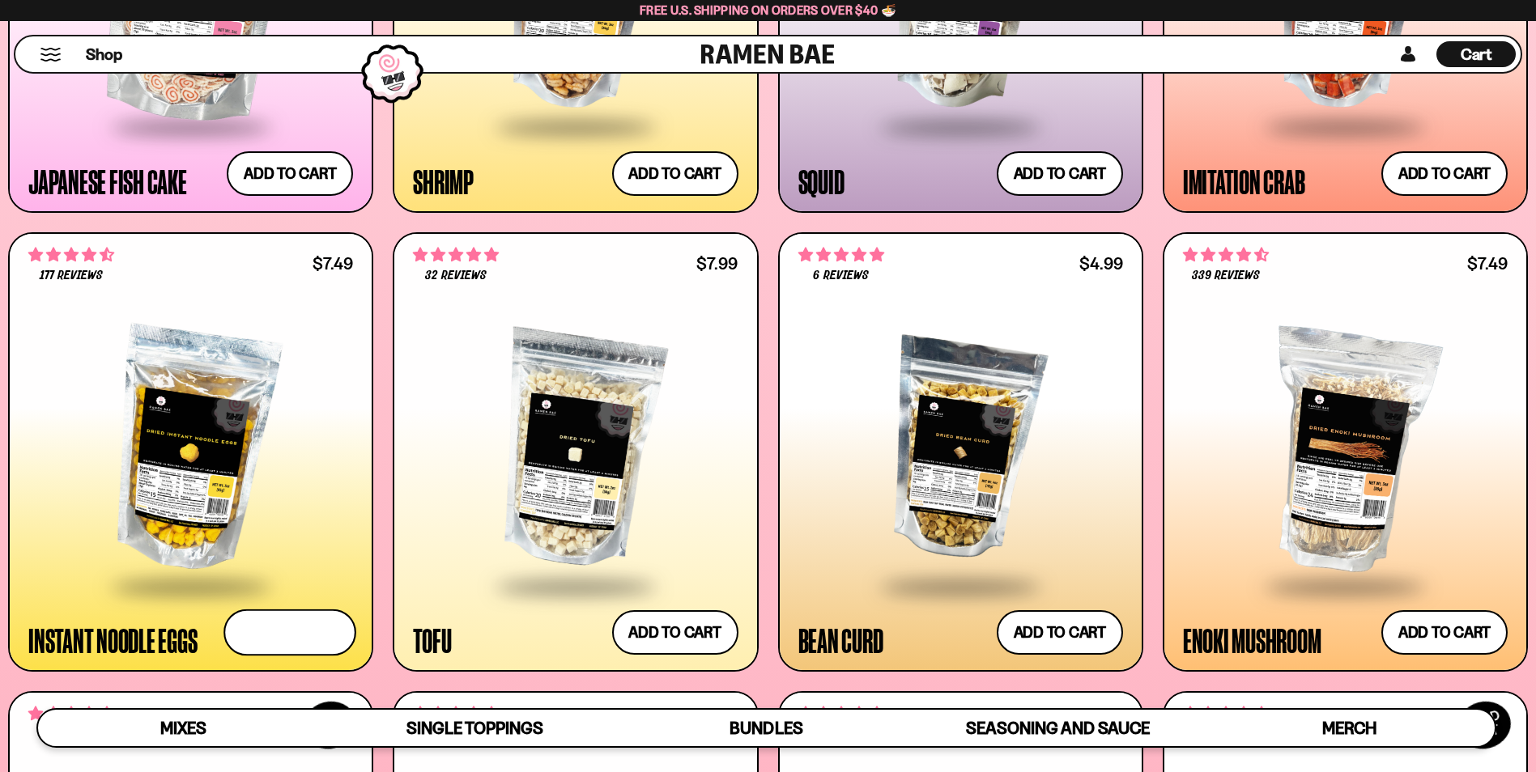
drag, startPoint x: 278, startPoint y: 627, endPoint x: 355, endPoint y: 623, distance: 77.0
click at [278, 627] on button "Add to cart Add ― Regular price $7.49 Regular price Sale price $7.49 Unit price…" at bounding box center [289, 632] width 133 height 47
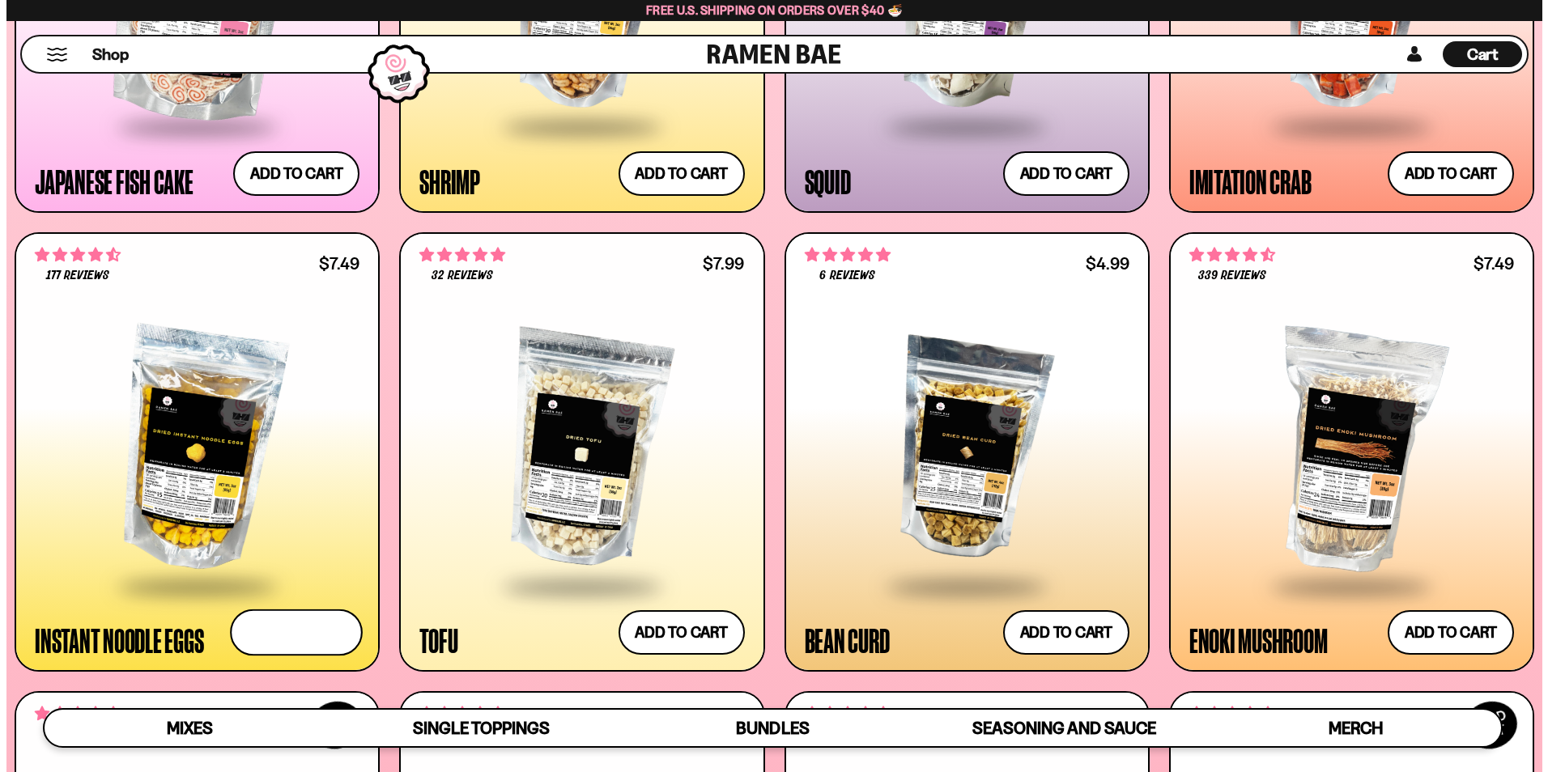
scroll to position [2055, 0]
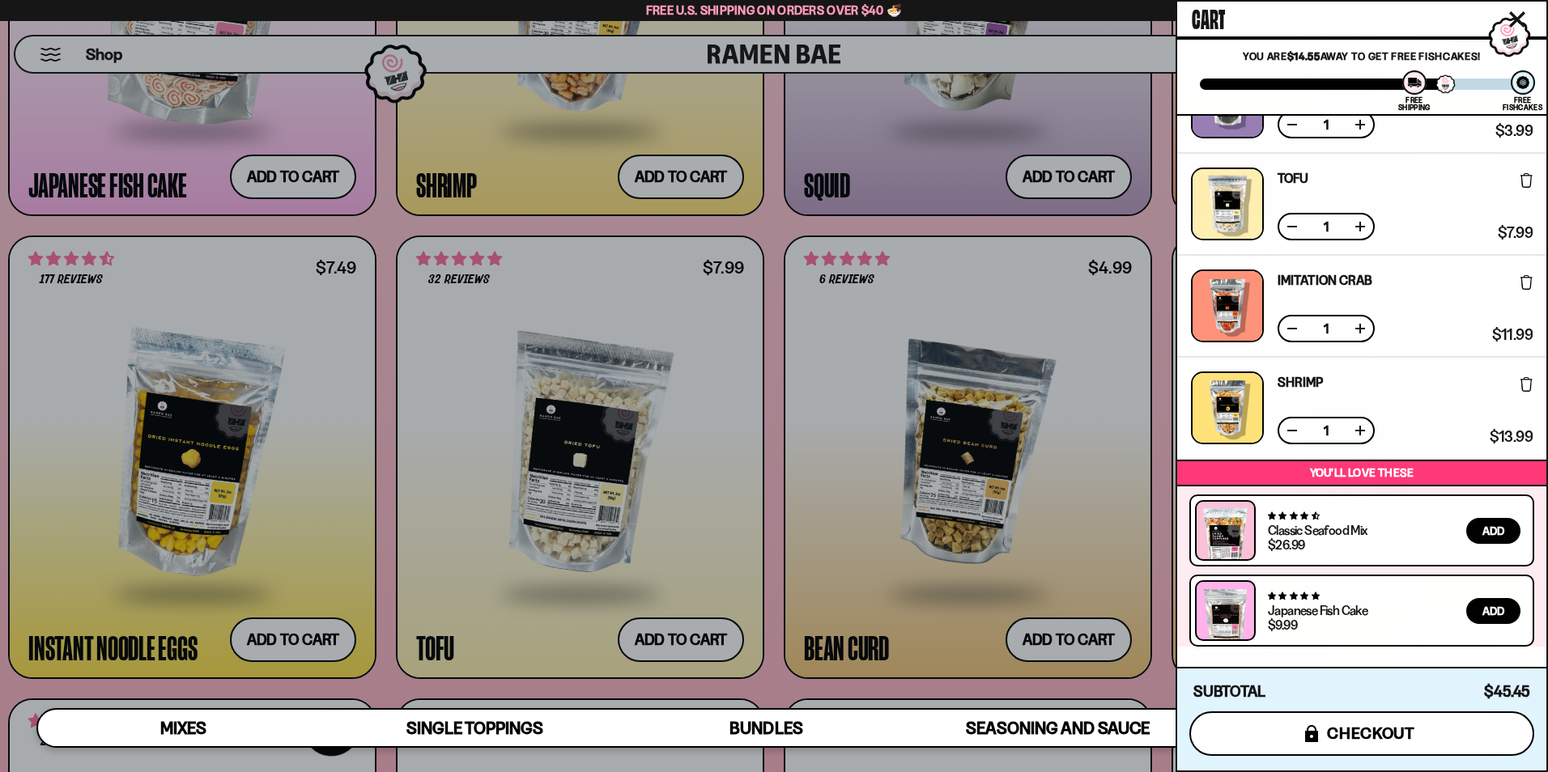
click at [1368, 730] on span "checkout" at bounding box center [1371, 734] width 88 height 18
